Goal: Complete application form

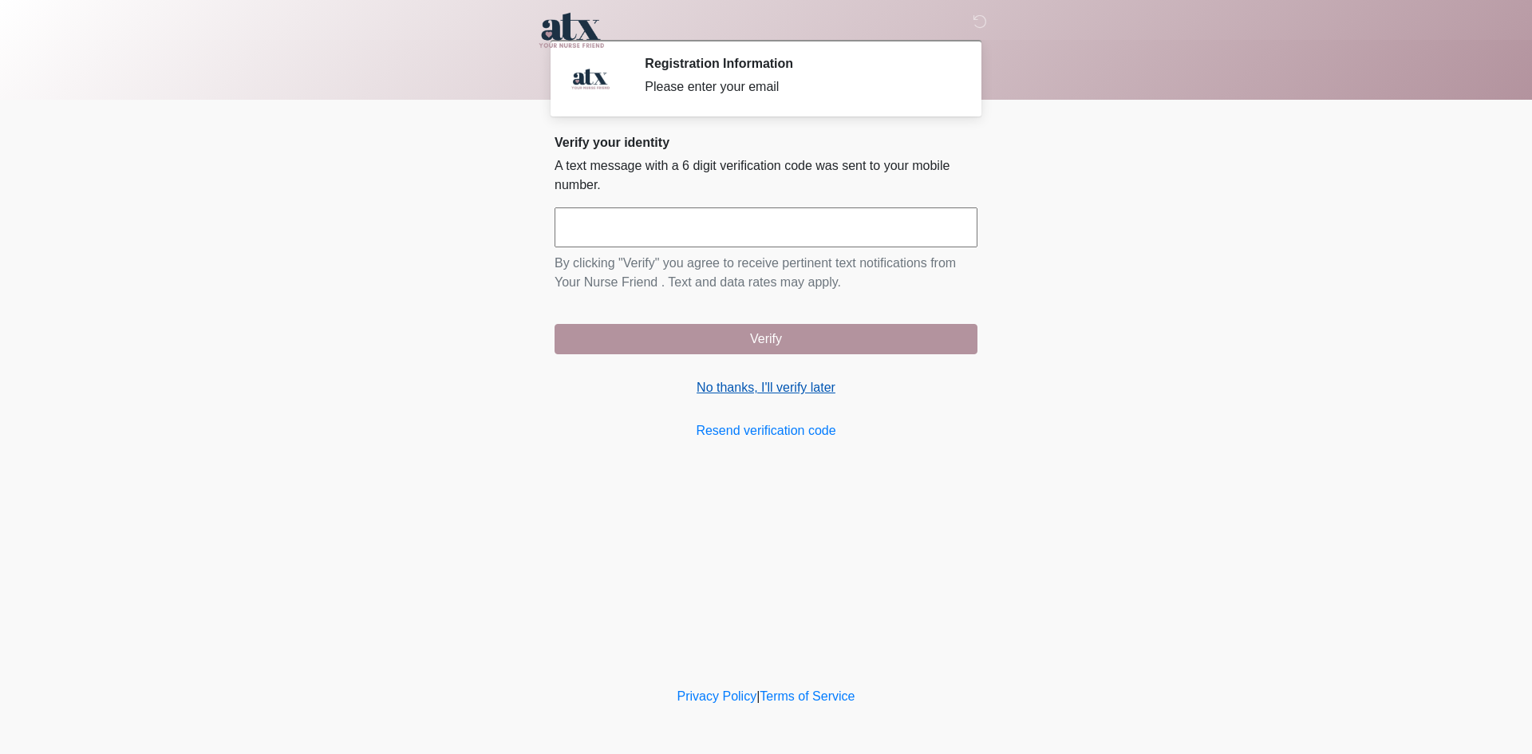
click at [762, 386] on link "No thanks, I'll verify later" at bounding box center [766, 387] width 423 height 19
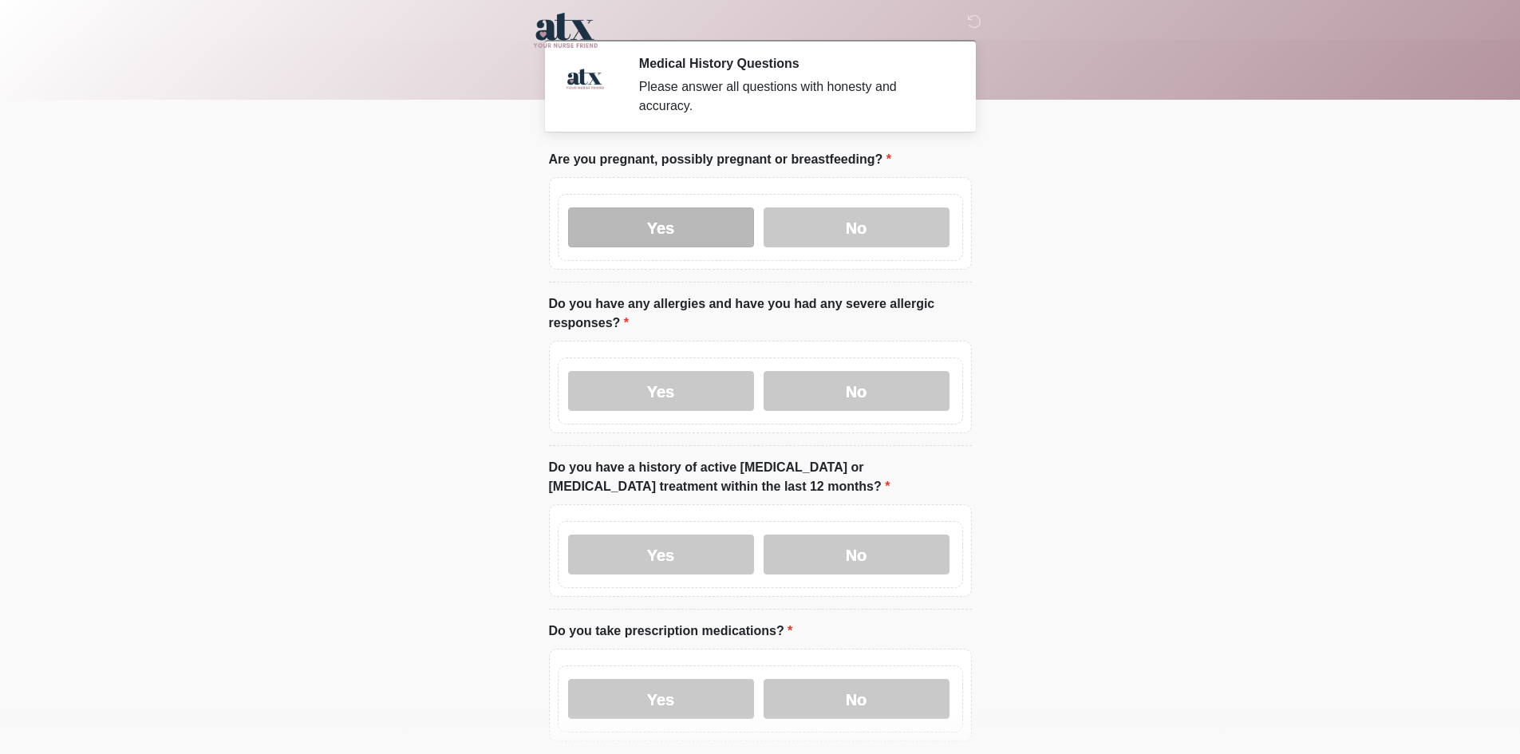
click at [736, 207] on label "Yes" at bounding box center [661, 227] width 186 height 40
drag, startPoint x: 691, startPoint y: 369, endPoint x: 688, endPoint y: 399, distance: 30.5
click at [691, 374] on label "Yes" at bounding box center [661, 391] width 186 height 40
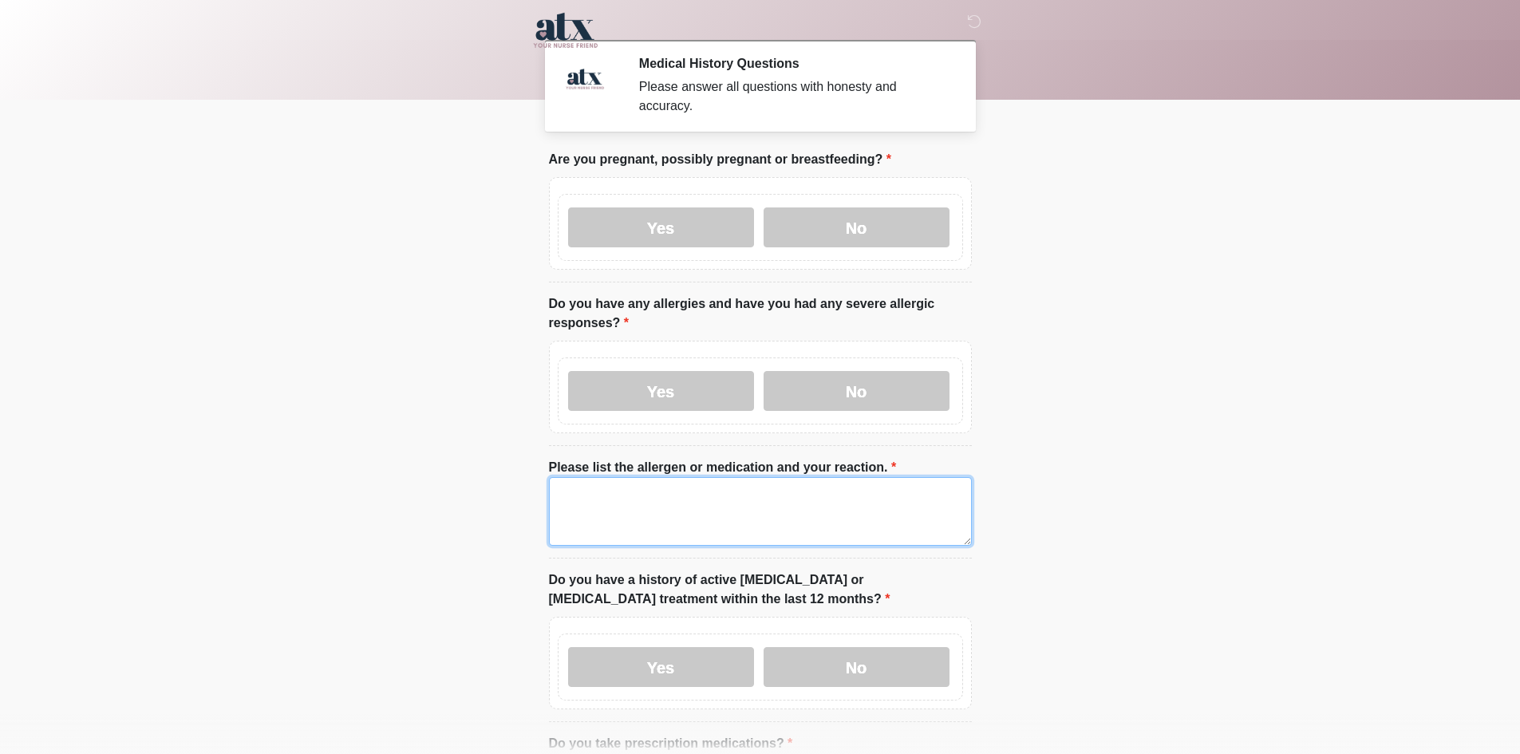
click at [674, 477] on textarea "Please list the allergen or medication and your reaction." at bounding box center [760, 511] width 423 height 69
drag, startPoint x: 674, startPoint y: 472, endPoint x: 125, endPoint y: 461, distance: 549.2
click at [42, 490] on body "‎ ‎ Medical History Questions Please answer all questions with honesty and accu…" at bounding box center [760, 377] width 1520 height 754
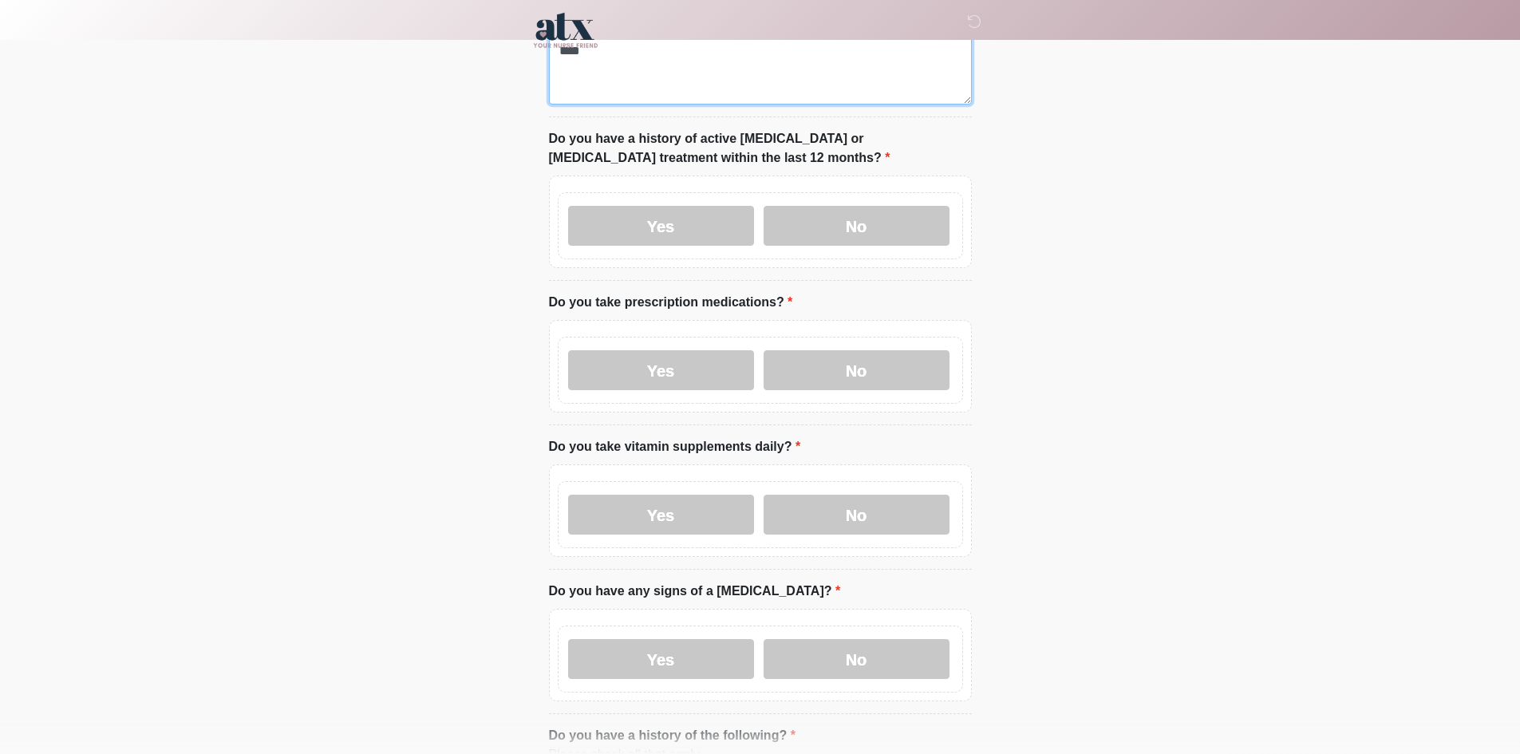
scroll to position [479, 0]
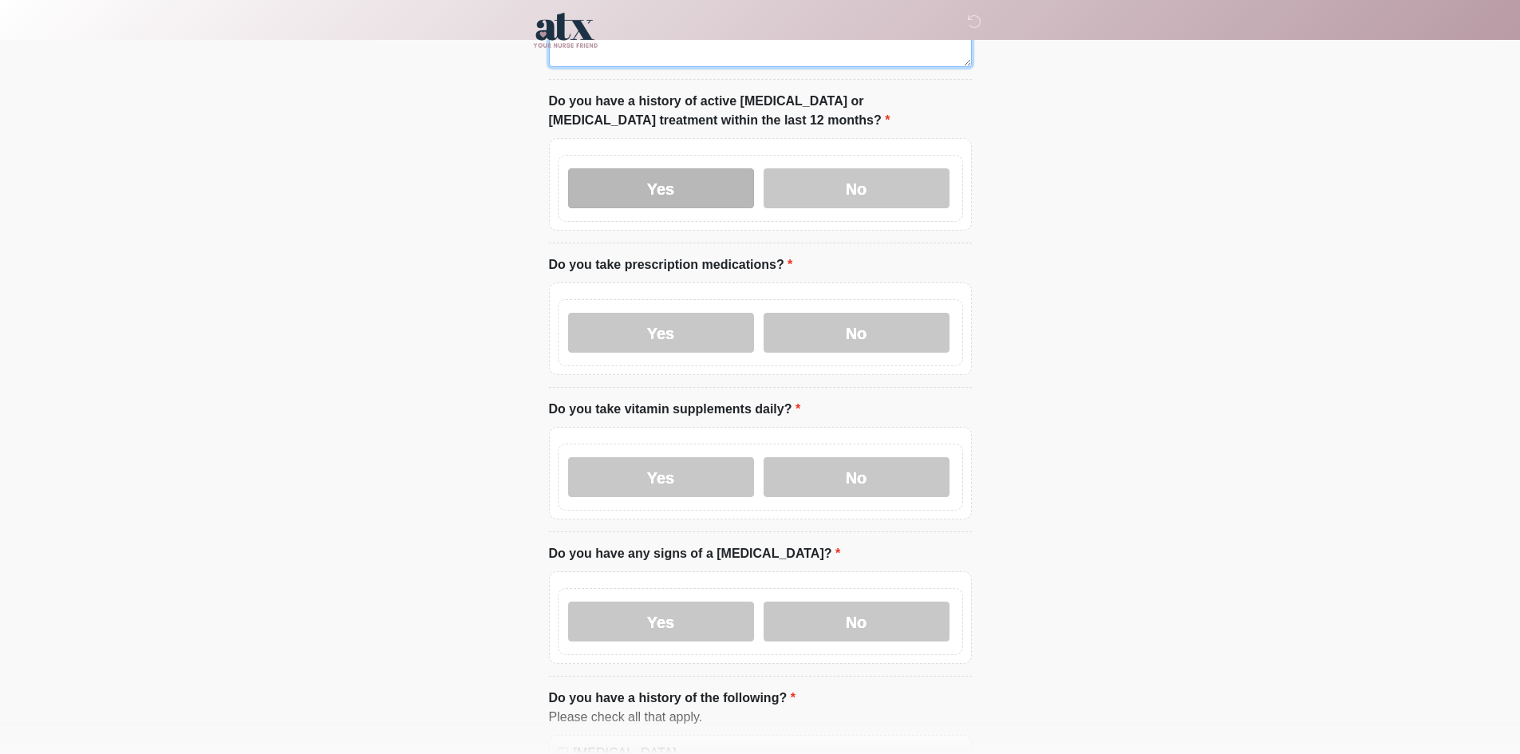
type textarea "****"
click at [653, 168] on label "Yes" at bounding box center [661, 188] width 186 height 40
drag, startPoint x: 654, startPoint y: 594, endPoint x: 668, endPoint y: 437, distance: 157.8
click at [654, 602] on label "Yes" at bounding box center [661, 622] width 186 height 40
click at [667, 411] on li "Do you take vitamin supplements daily? Do you take vitamin supplements daily? Y…" at bounding box center [760, 466] width 423 height 132
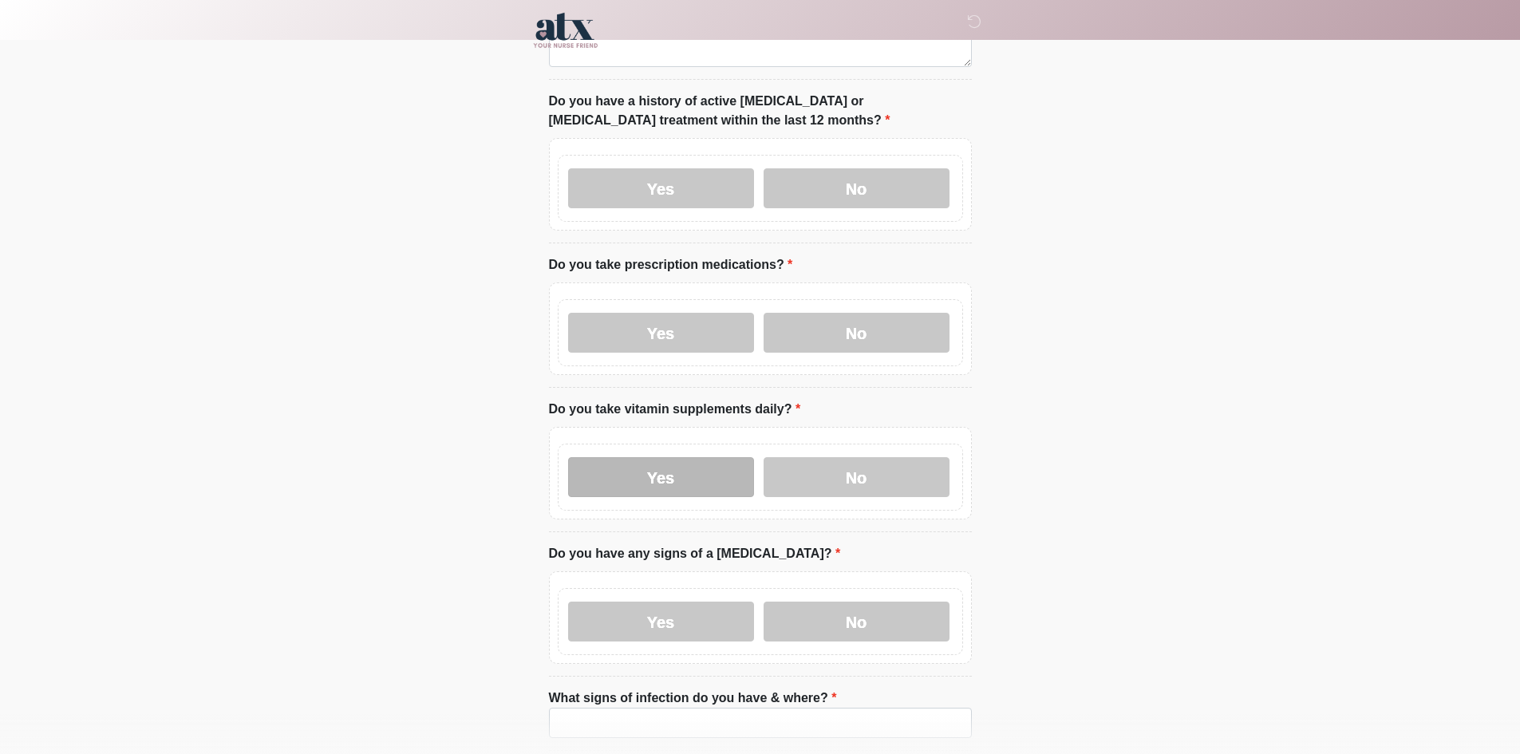
click at [651, 464] on label "Yes" at bounding box center [661, 477] width 186 height 40
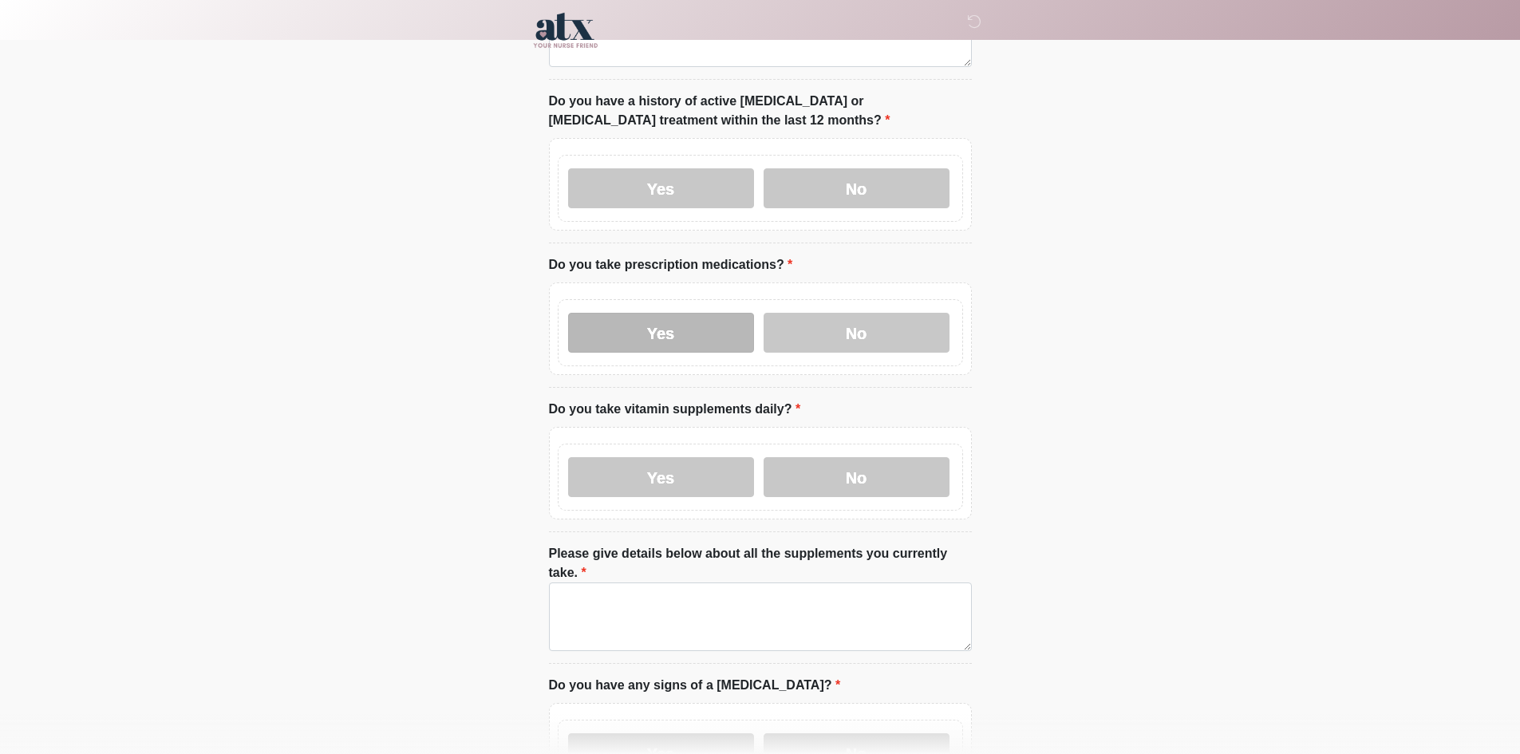
click at [667, 319] on label "Yes" at bounding box center [661, 333] width 186 height 40
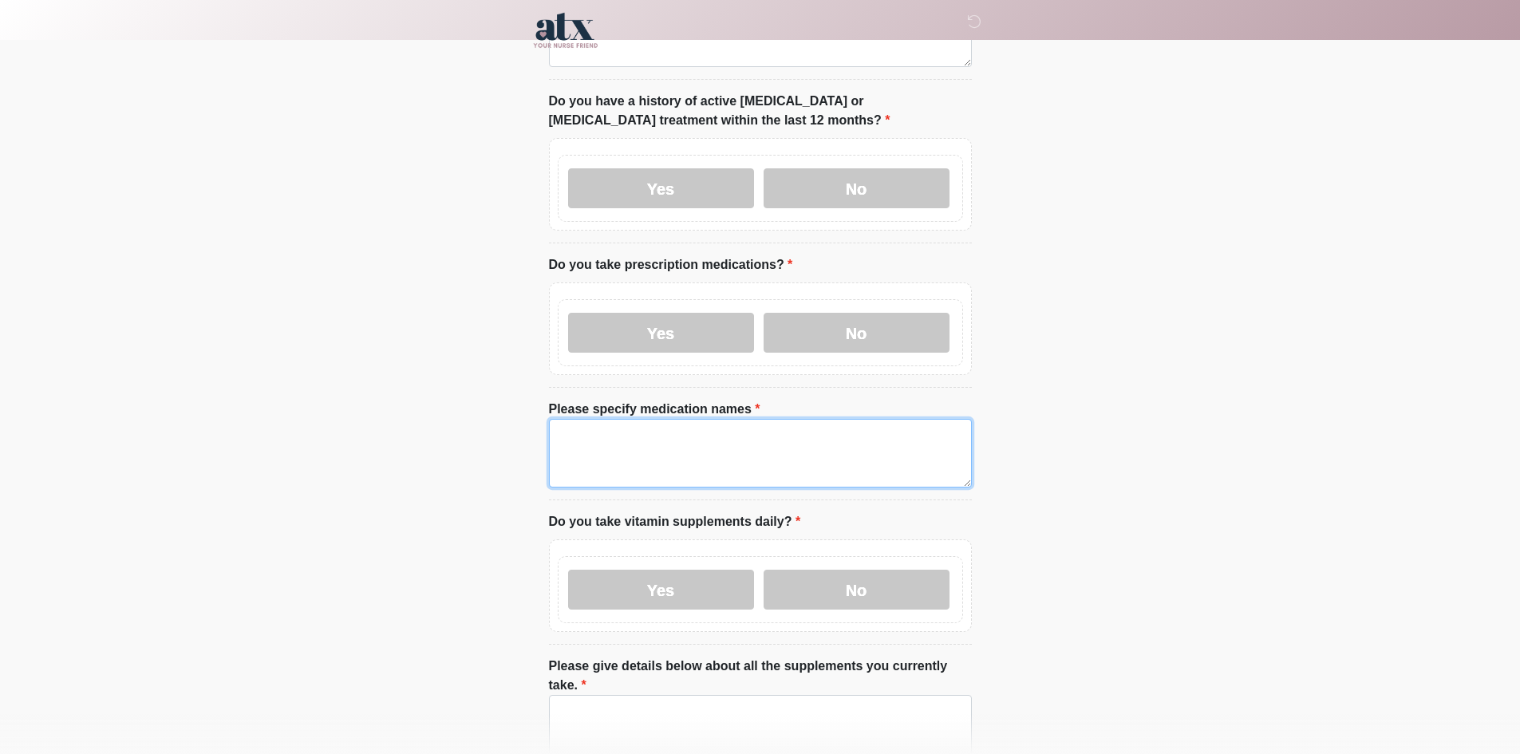
click at [689, 468] on textarea "Please specify medication names" at bounding box center [760, 453] width 423 height 69
paste textarea "****"
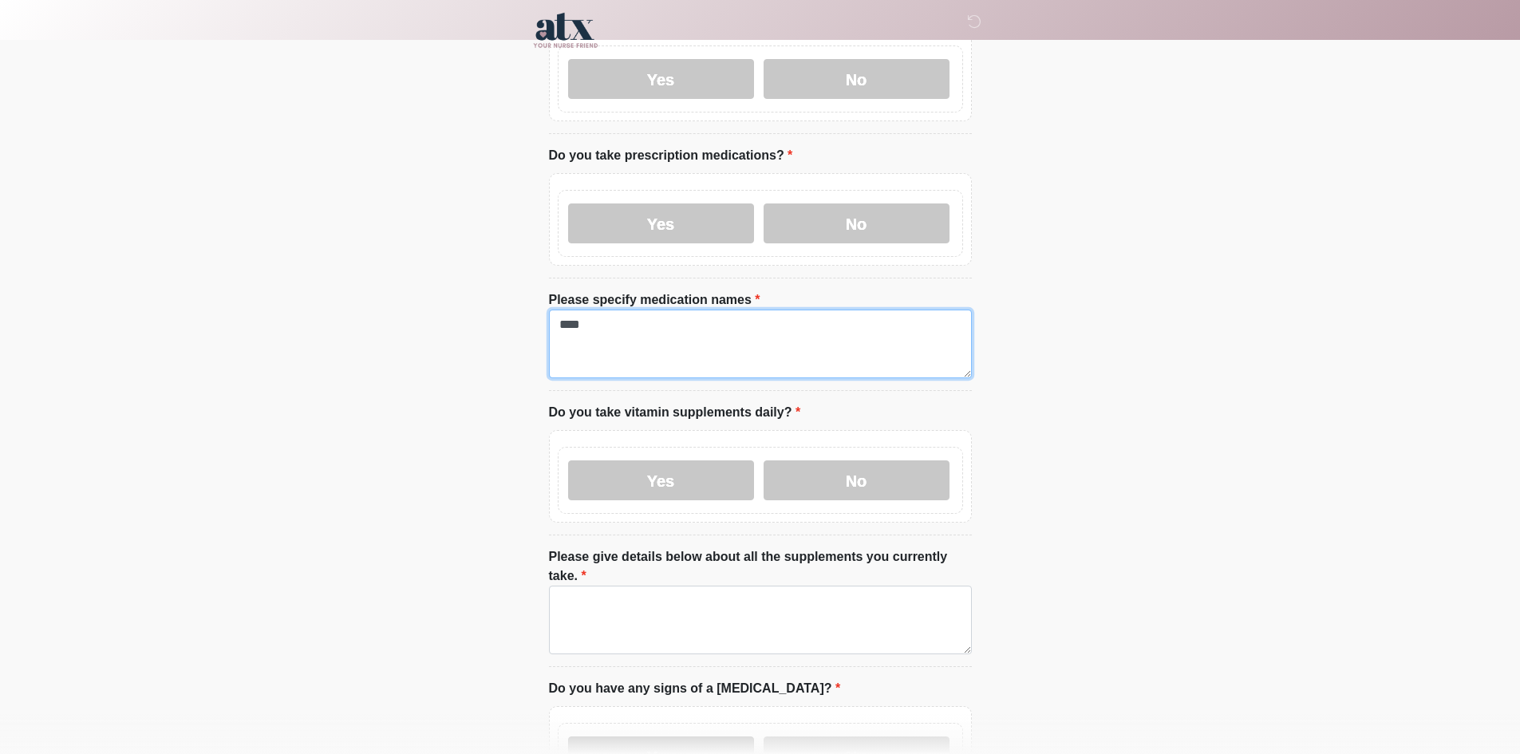
scroll to position [878, 0]
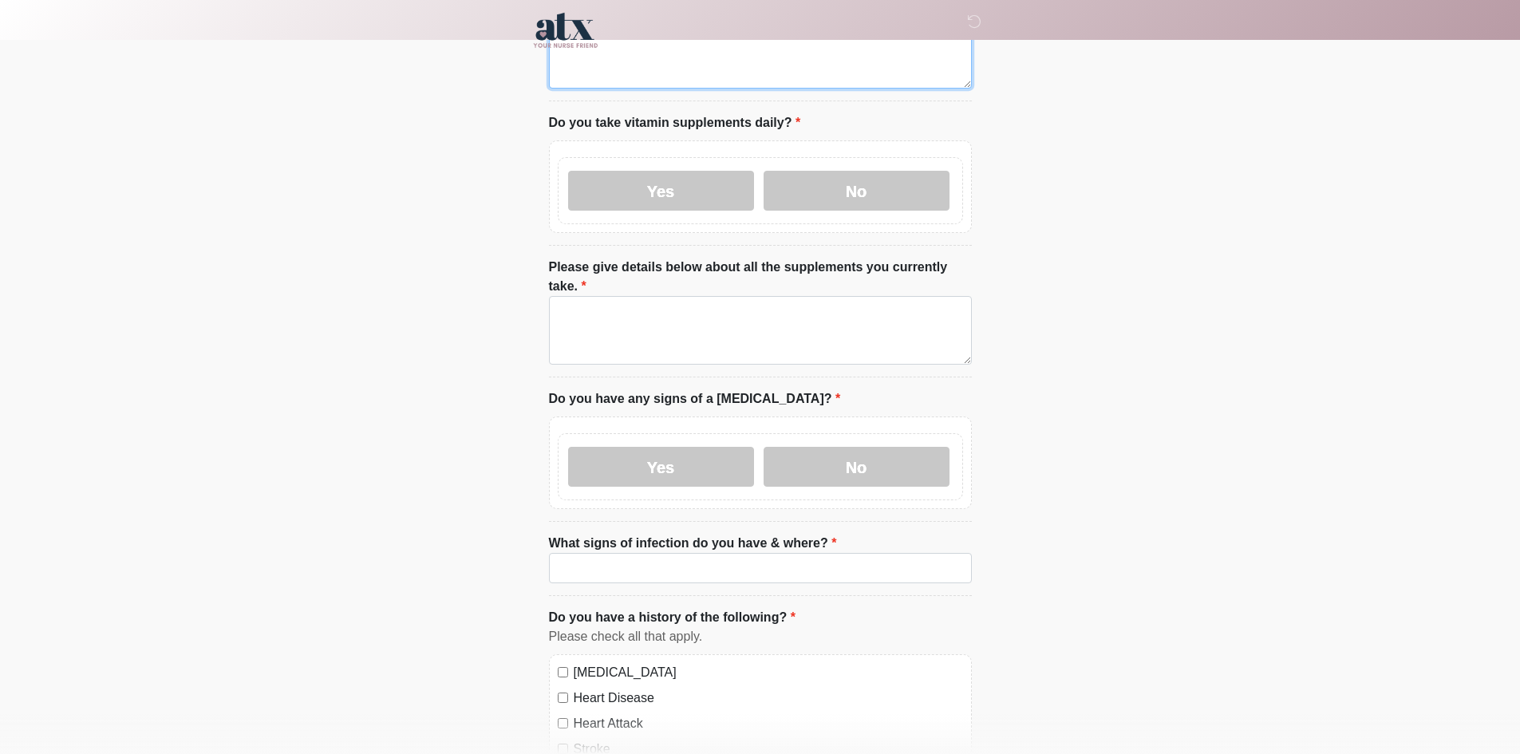
type textarea "****"
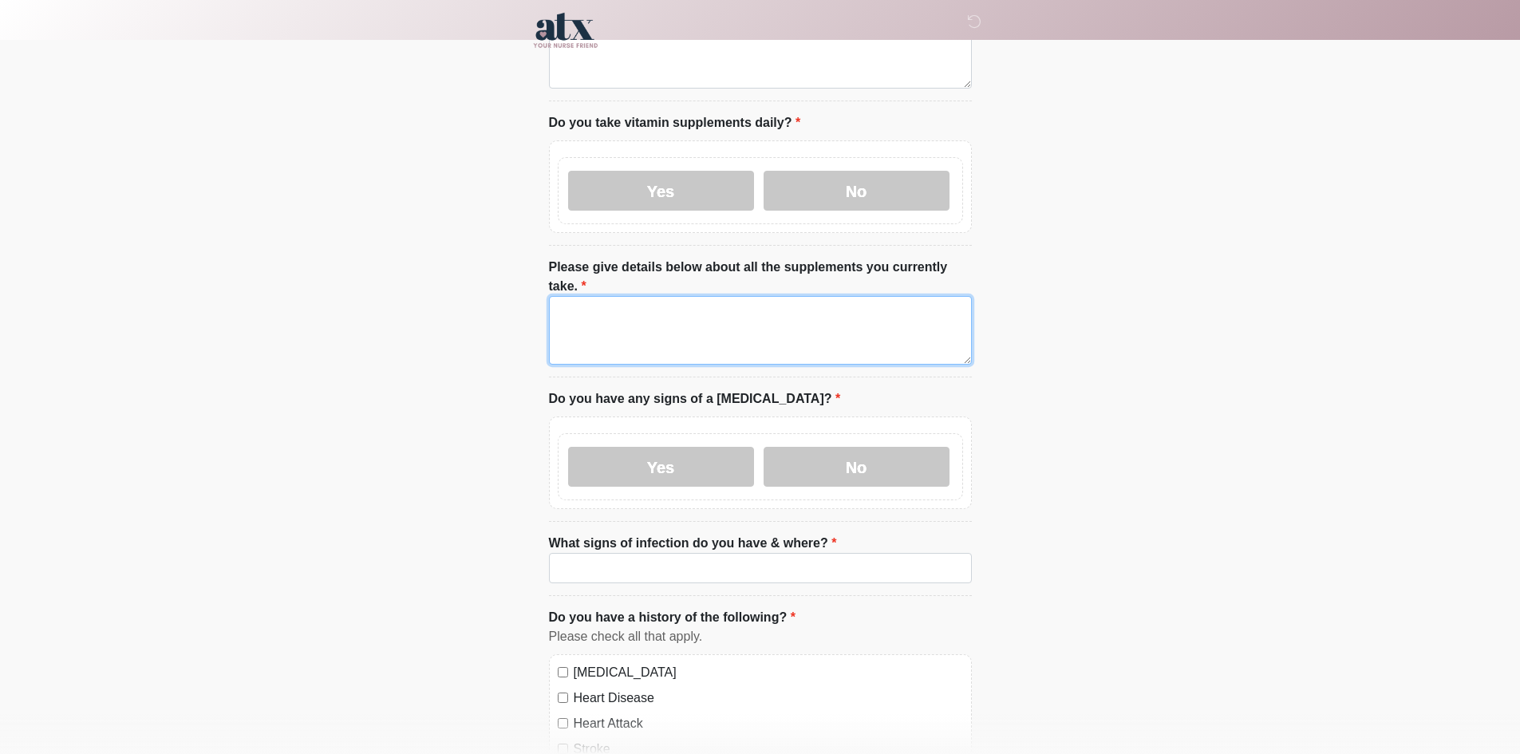
click at [634, 314] on textarea "Please give details below about all the supplements you currently take." at bounding box center [760, 330] width 423 height 69
paste textarea "****"
type textarea "****"
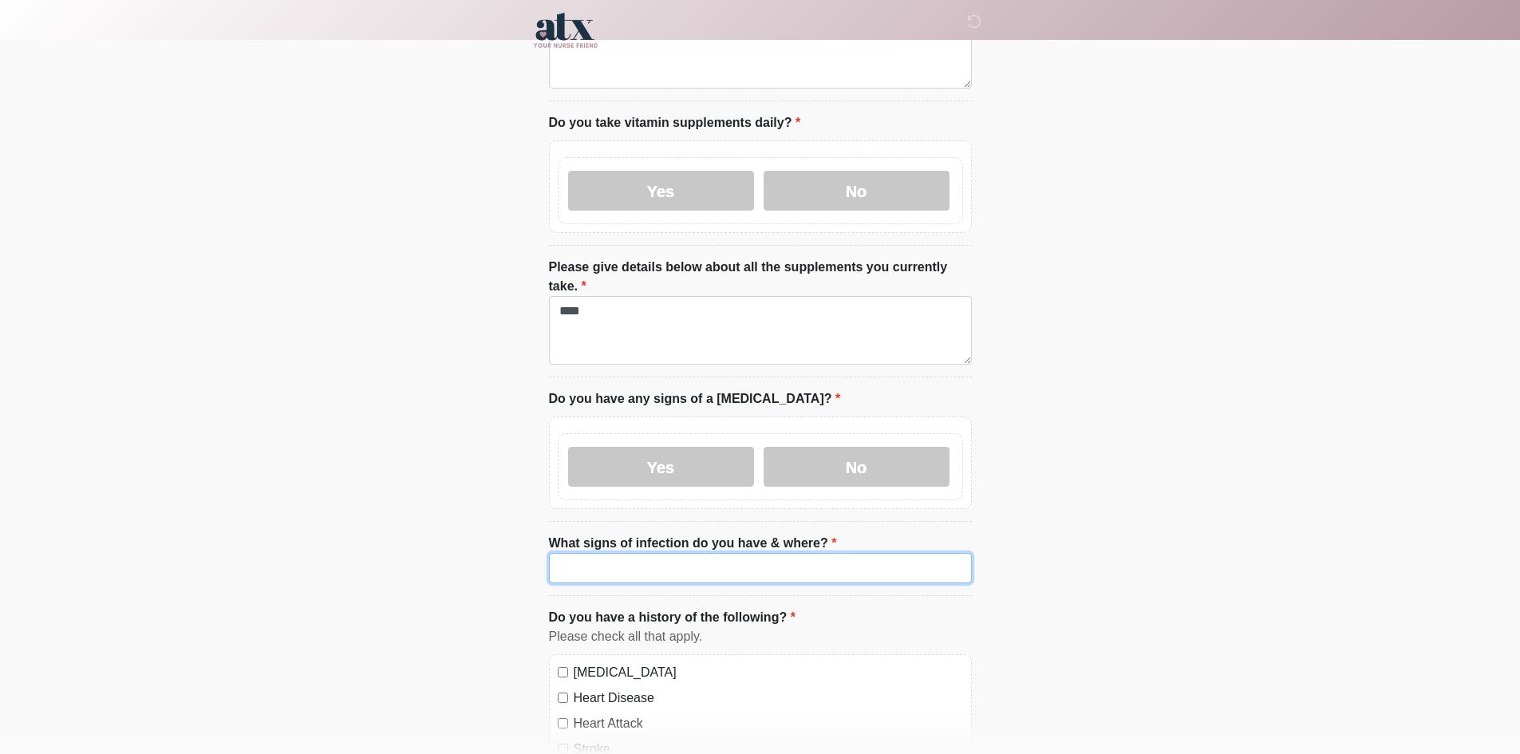
click at [622, 553] on input "What signs of infection do you have & where?" at bounding box center [760, 568] width 423 height 30
paste input "****"
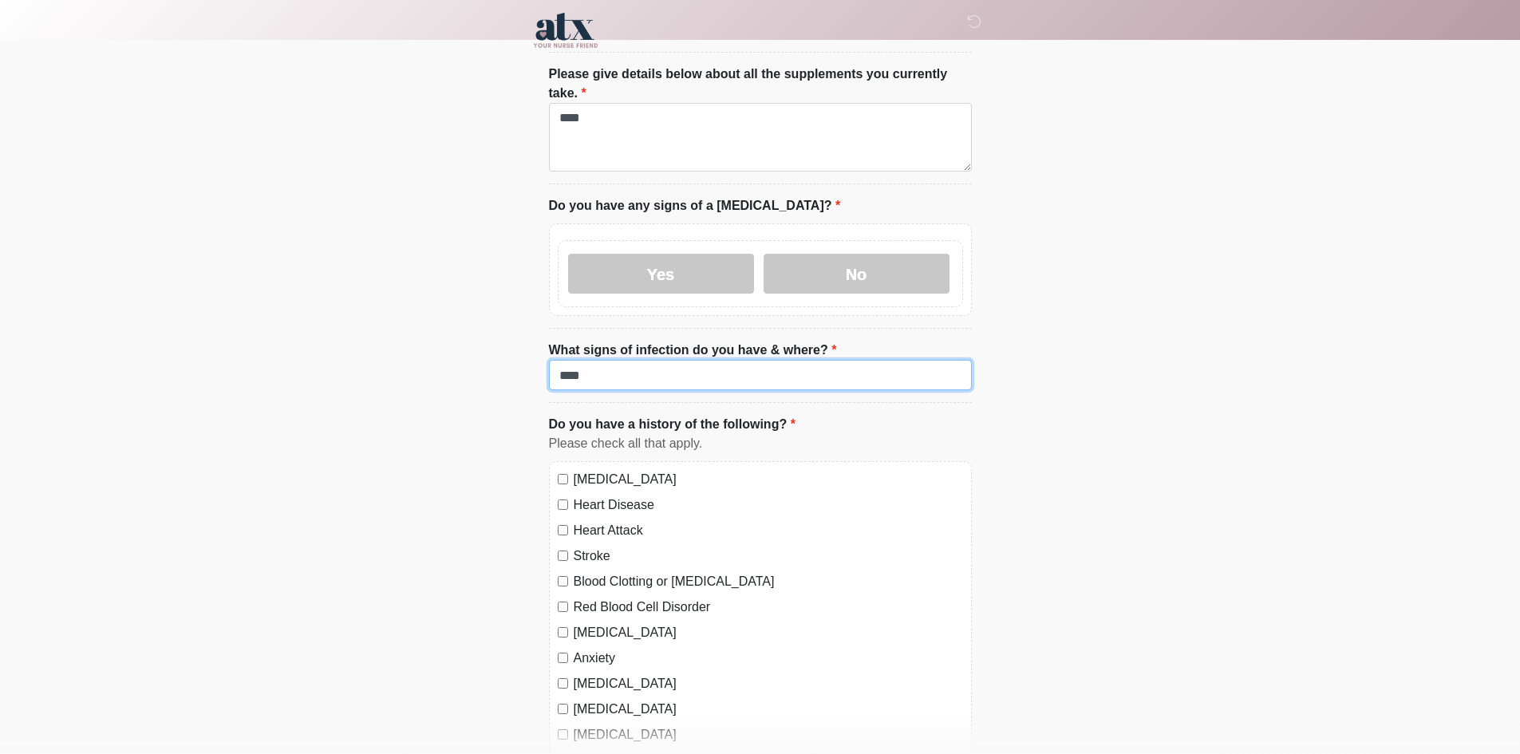
scroll to position [1197, 0]
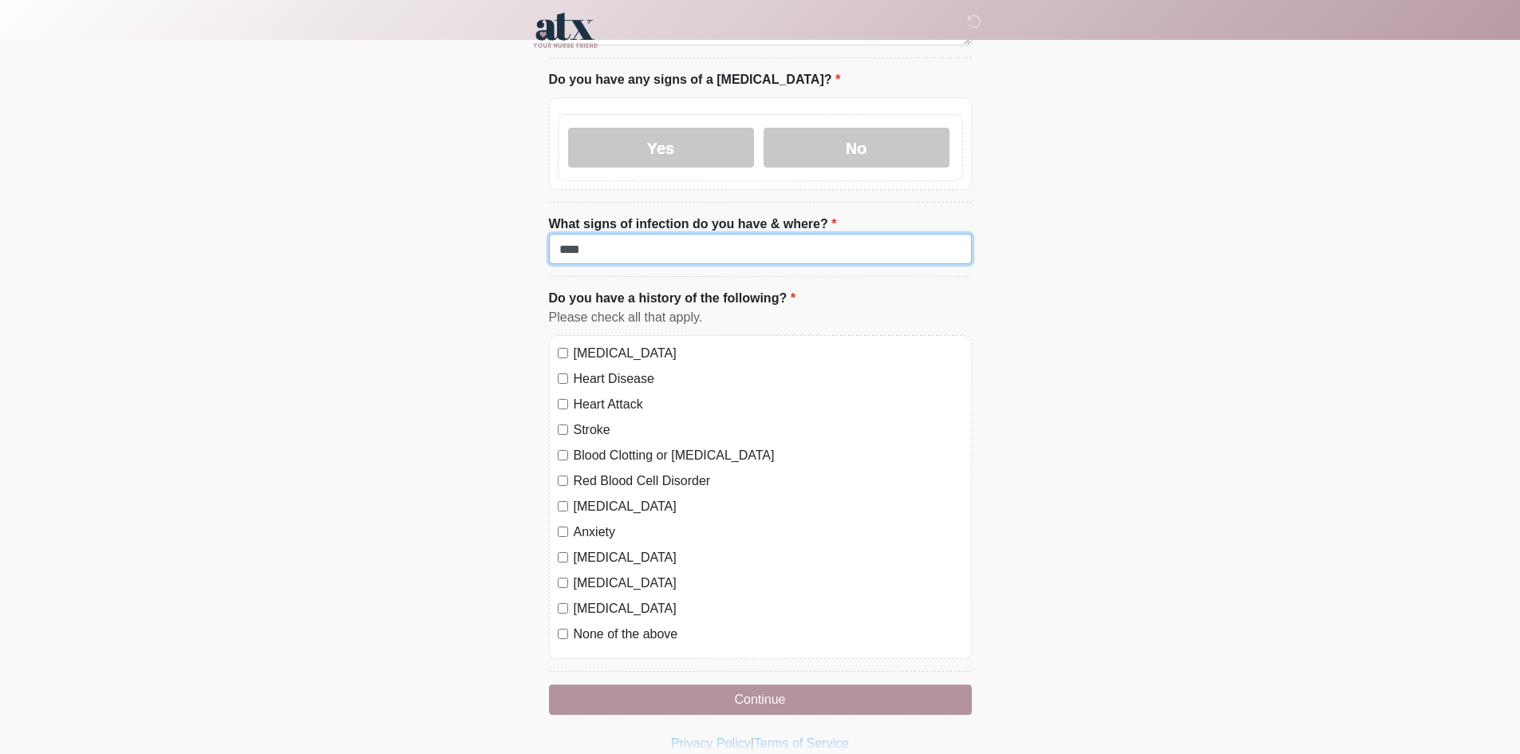
type input "****"
click at [588, 344] on label "[MEDICAL_DATA]" at bounding box center [768, 353] width 389 height 19
click at [583, 369] on label "Heart Disease" at bounding box center [768, 378] width 389 height 19
click at [583, 395] on label "Heart Attack" at bounding box center [768, 404] width 389 height 19
click at [585, 421] on label "Stroke" at bounding box center [768, 430] width 389 height 19
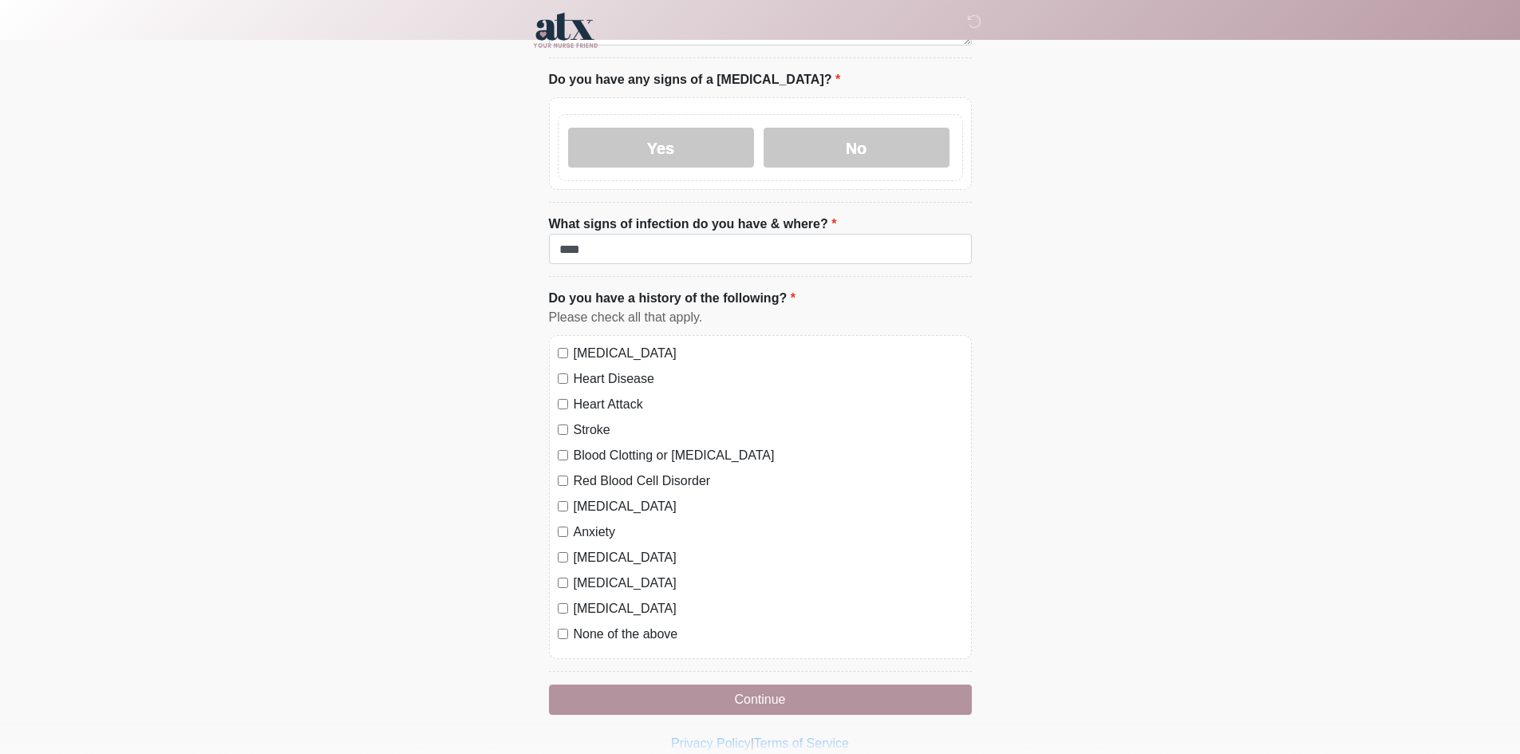
drag, startPoint x: 585, startPoint y: 413, endPoint x: 584, endPoint y: 432, distance: 18.4
click at [585, 446] on label "Blood Clotting or [MEDICAL_DATA]" at bounding box center [768, 455] width 389 height 19
click at [585, 436] on div "[MEDICAL_DATA] Heart Disease Heart Attack Stroke Blood Clotting or [MEDICAL_DAT…" at bounding box center [760, 497] width 423 height 324
click at [587, 458] on div "[MEDICAL_DATA] Heart Disease Heart Attack Stroke Blood Clotting or [MEDICAL_DAT…" at bounding box center [760, 497] width 423 height 324
drag, startPoint x: 594, startPoint y: 440, endPoint x: 591, endPoint y: 468, distance: 28.0
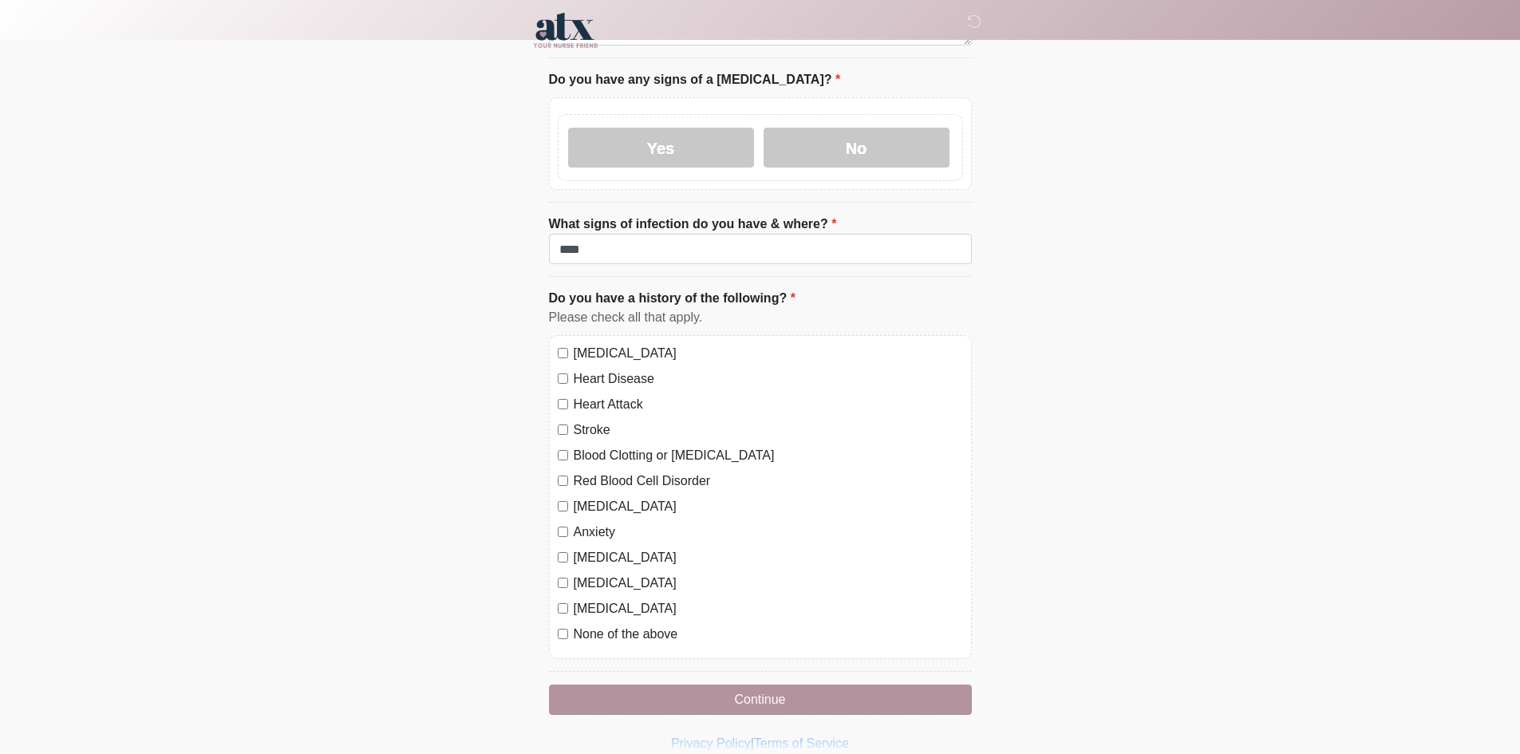
click at [594, 472] on label "Red Blood Cell Disorder" at bounding box center [768, 481] width 389 height 19
click at [591, 497] on label "[MEDICAL_DATA]" at bounding box center [768, 506] width 389 height 19
click at [589, 523] on label "Anxiety" at bounding box center [768, 532] width 389 height 19
drag, startPoint x: 594, startPoint y: 514, endPoint x: 594, endPoint y: 540, distance: 26.3
click at [594, 548] on label "[MEDICAL_DATA]" at bounding box center [768, 557] width 389 height 19
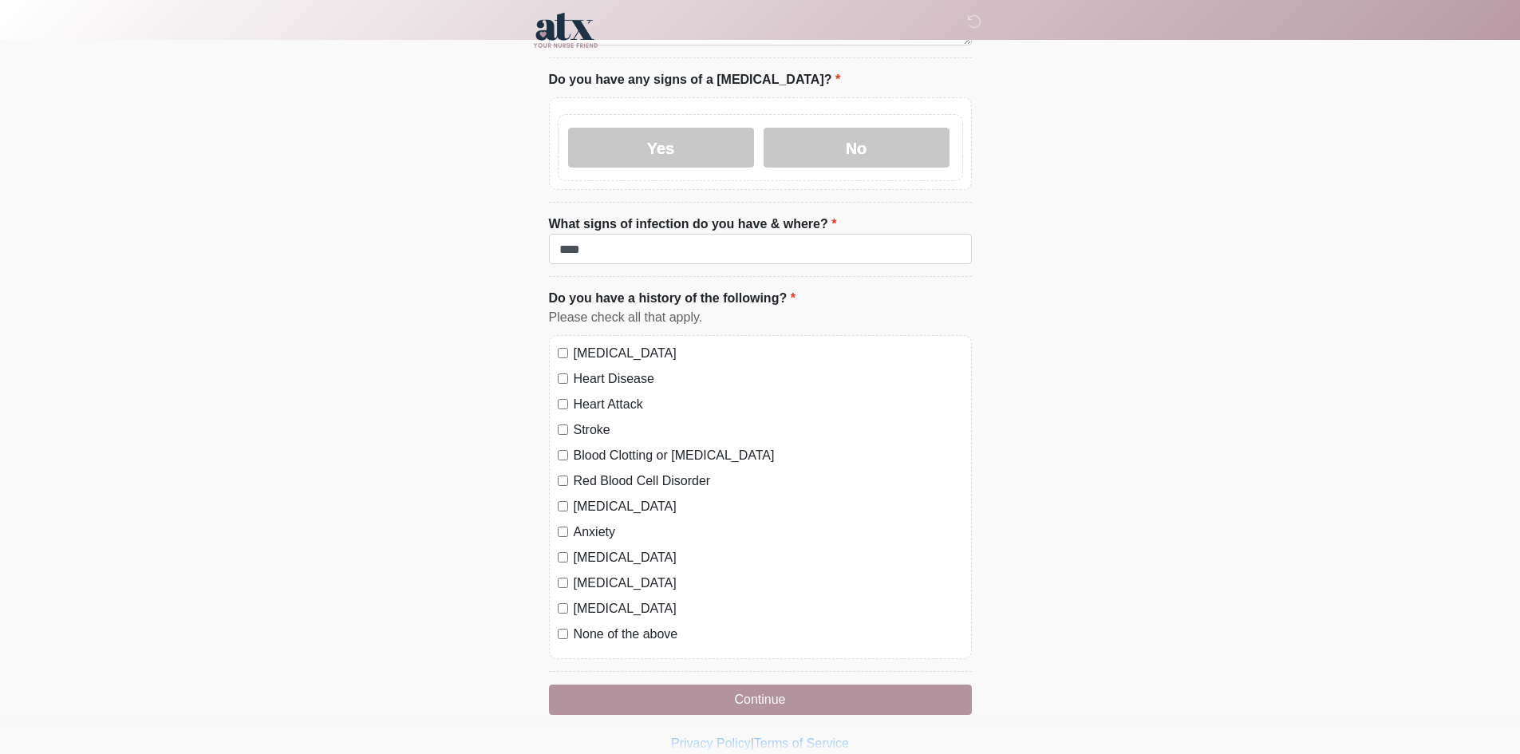
click at [592, 562] on div "[MEDICAL_DATA] Heart Disease Heart Attack Stroke Blood Clotting or [MEDICAL_DAT…" at bounding box center [760, 497] width 423 height 324
click at [599, 574] on label "[MEDICAL_DATA]" at bounding box center [768, 583] width 389 height 19
click at [594, 599] on label "[MEDICAL_DATA]" at bounding box center [768, 608] width 389 height 19
click at [593, 625] on label "None of the above" at bounding box center [768, 634] width 389 height 19
drag, startPoint x: 679, startPoint y: 656, endPoint x: 1474, endPoint y: 570, distance: 799.5
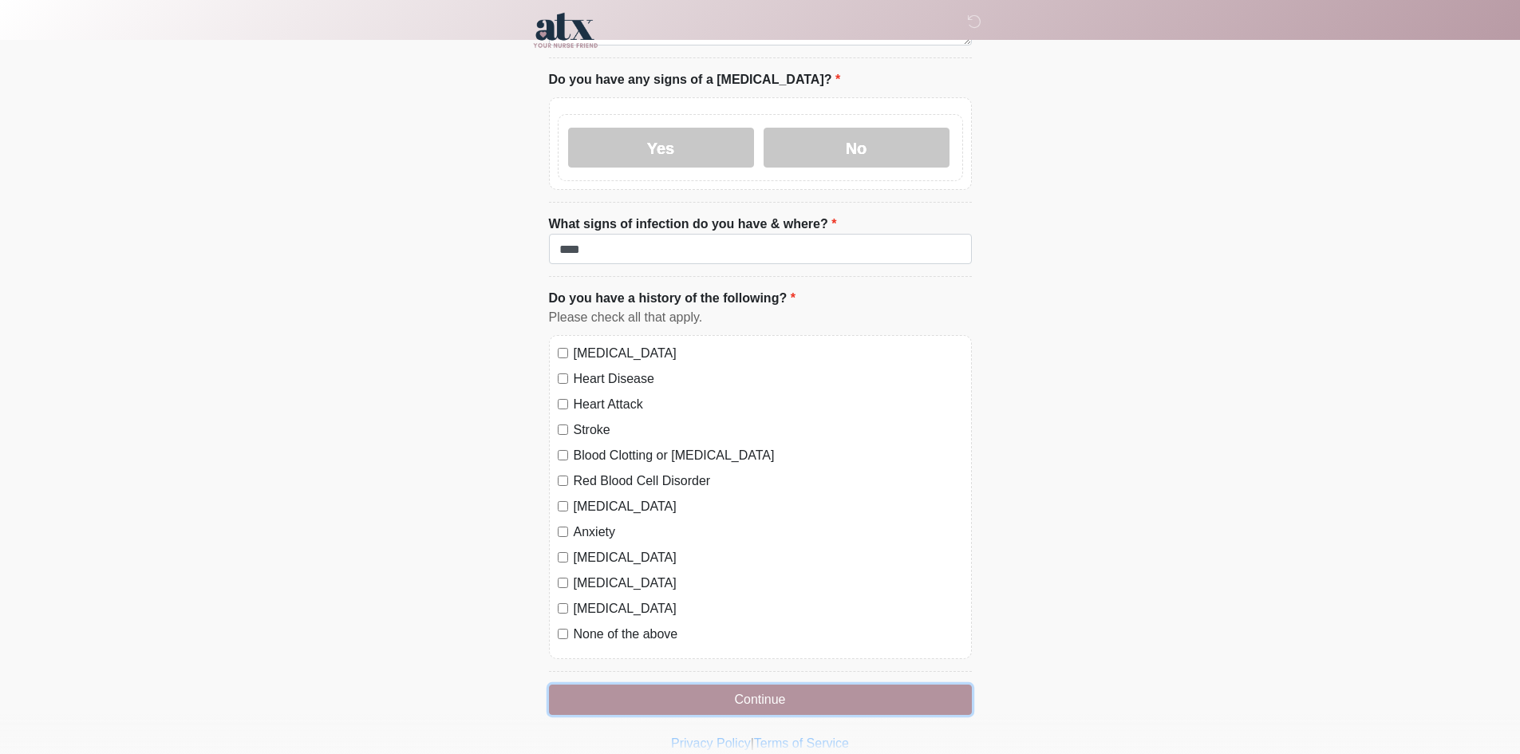
click at [685, 685] on button "Continue" at bounding box center [760, 700] width 423 height 30
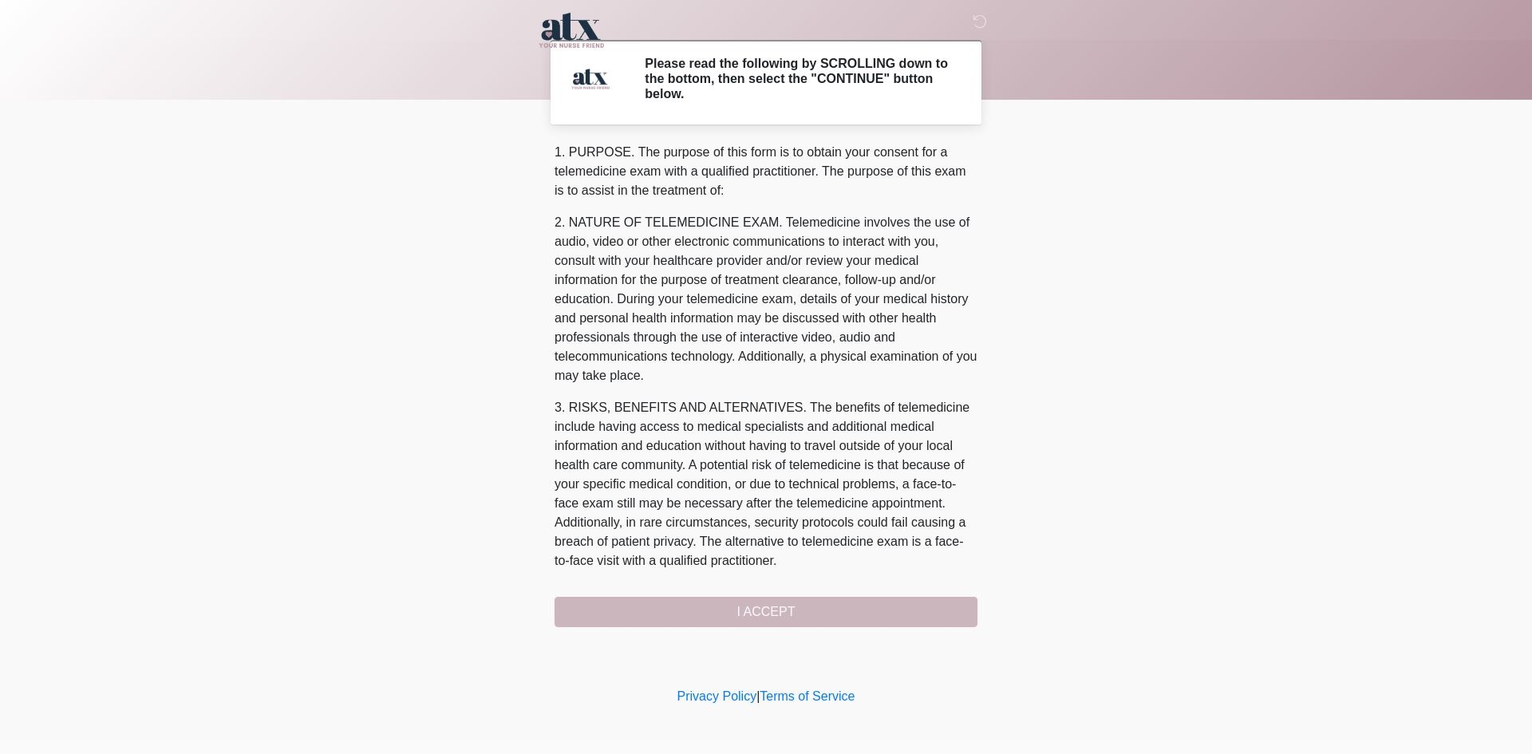
scroll to position [491, 0]
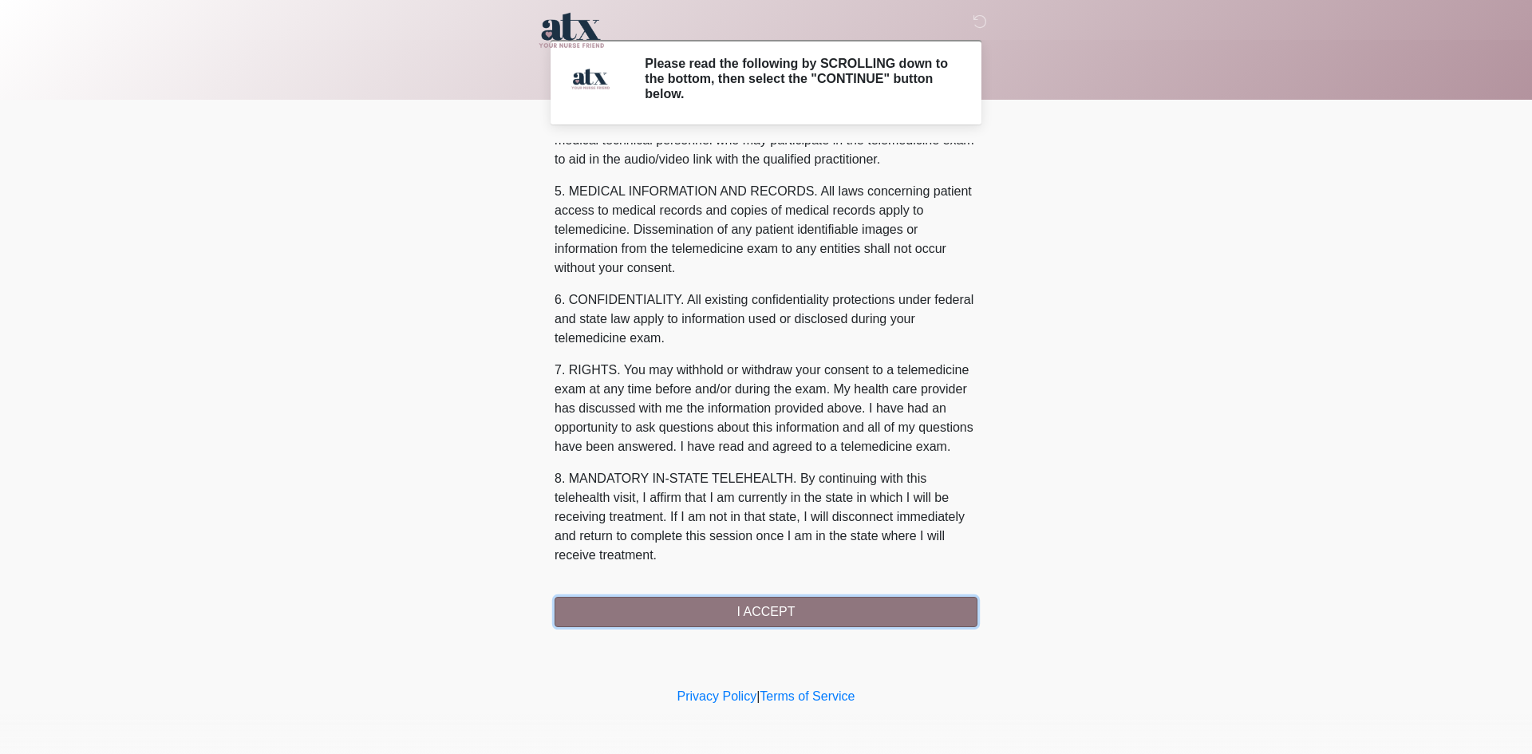
click at [887, 612] on button "I ACCEPT" at bounding box center [766, 612] width 423 height 30
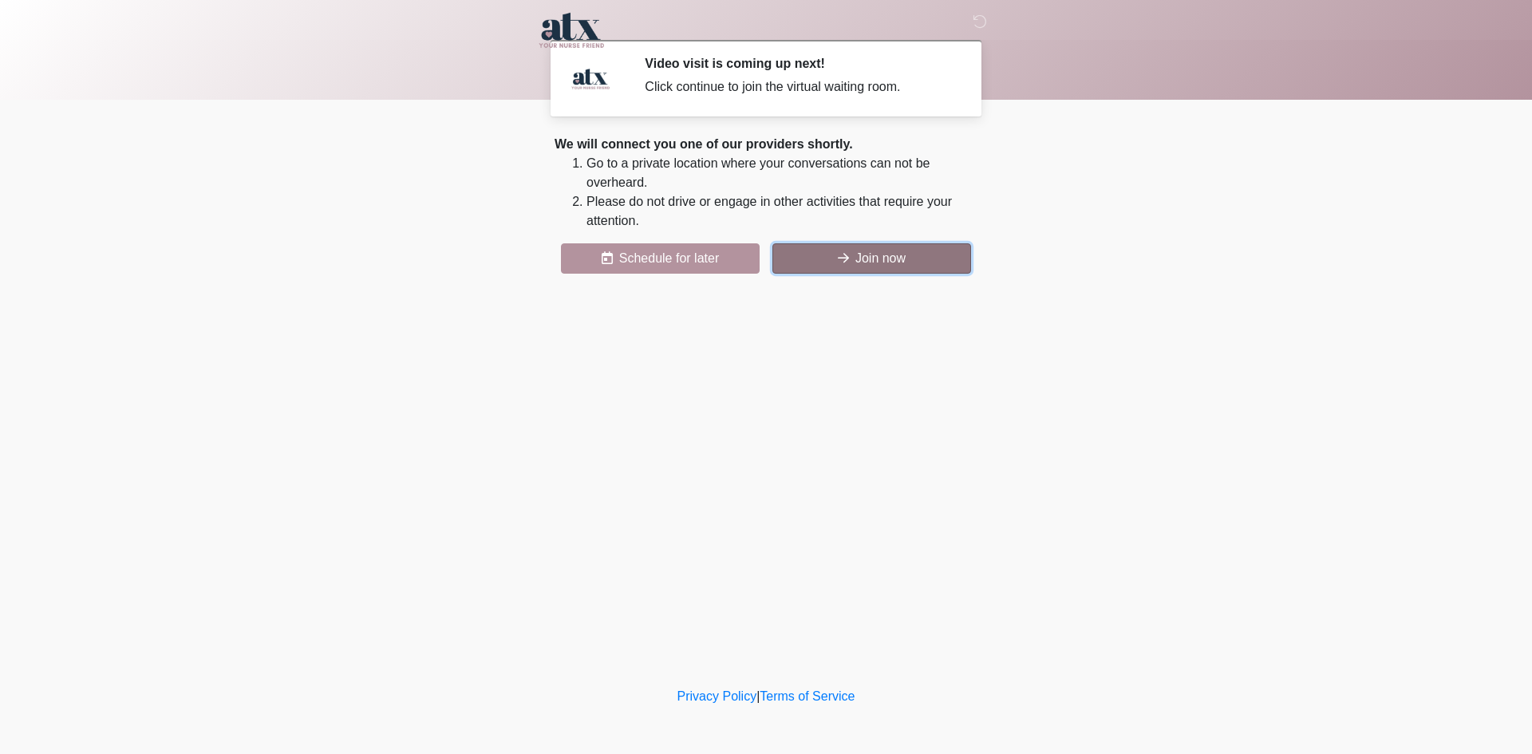
click at [898, 254] on button "Join now" at bounding box center [871, 258] width 199 height 30
